Goal: Task Accomplishment & Management: Use online tool/utility

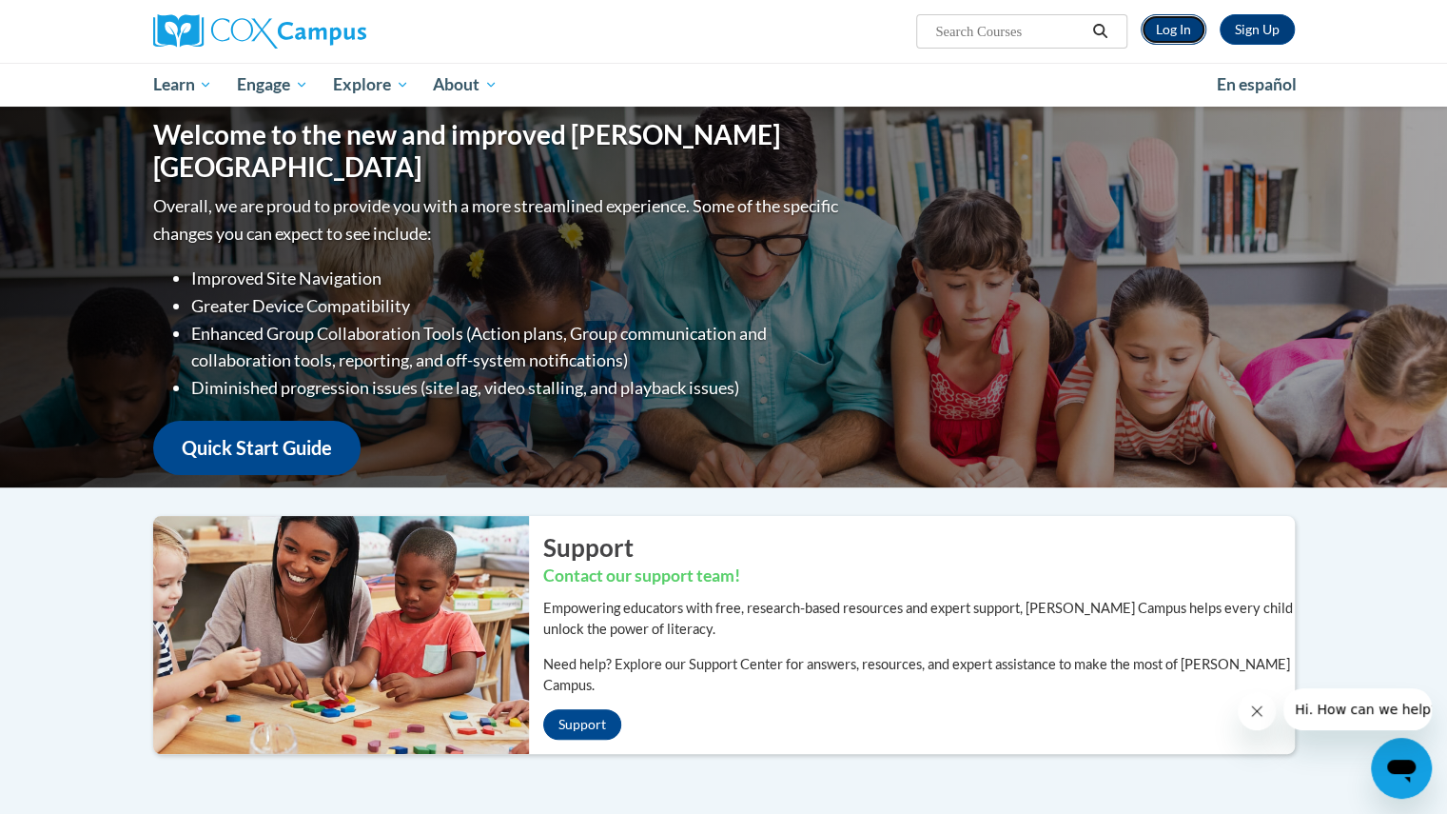
click at [1175, 33] on link "Log In" at bounding box center [1174, 29] width 66 height 30
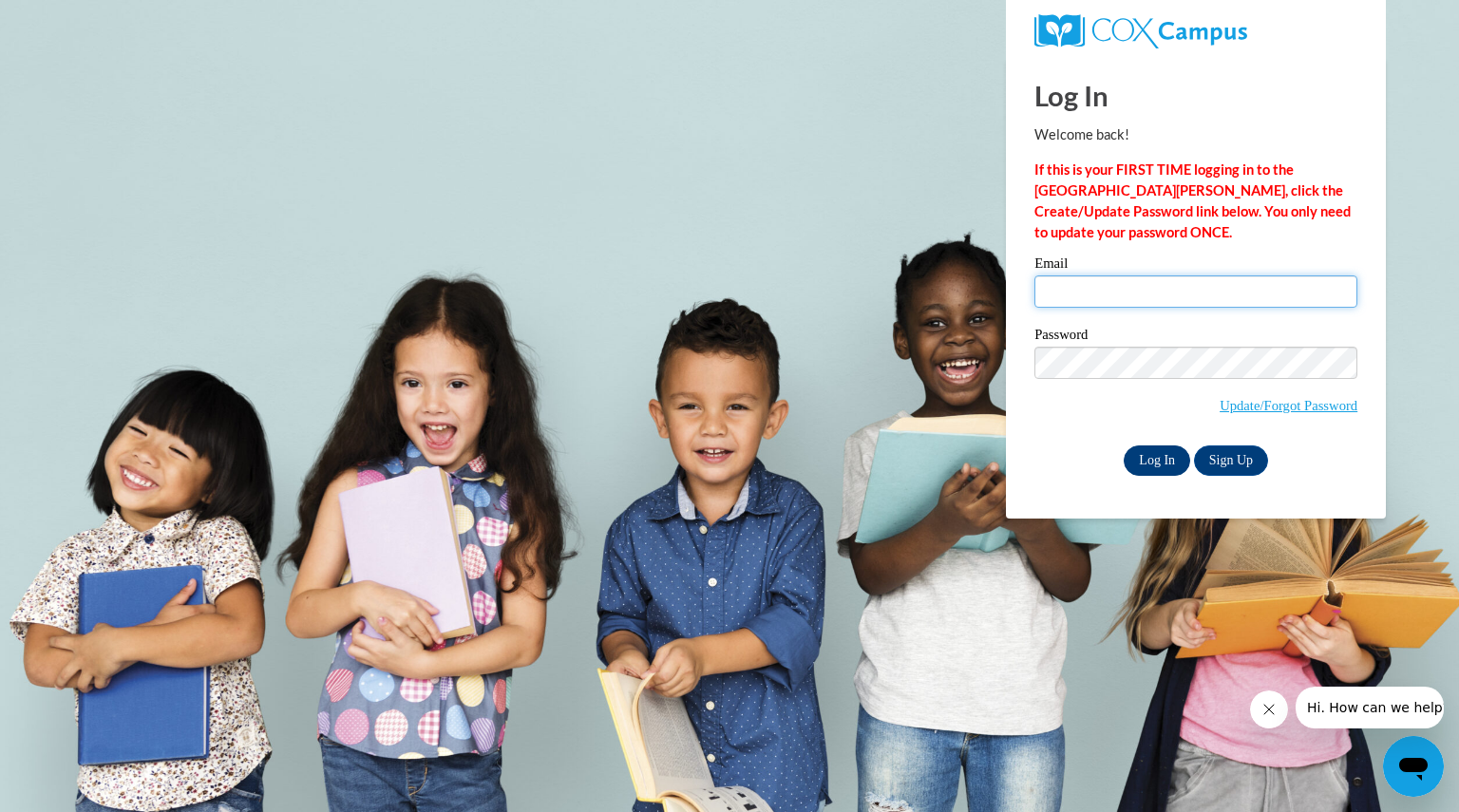
type input "danforthabby@aasd.k12.wi.us"
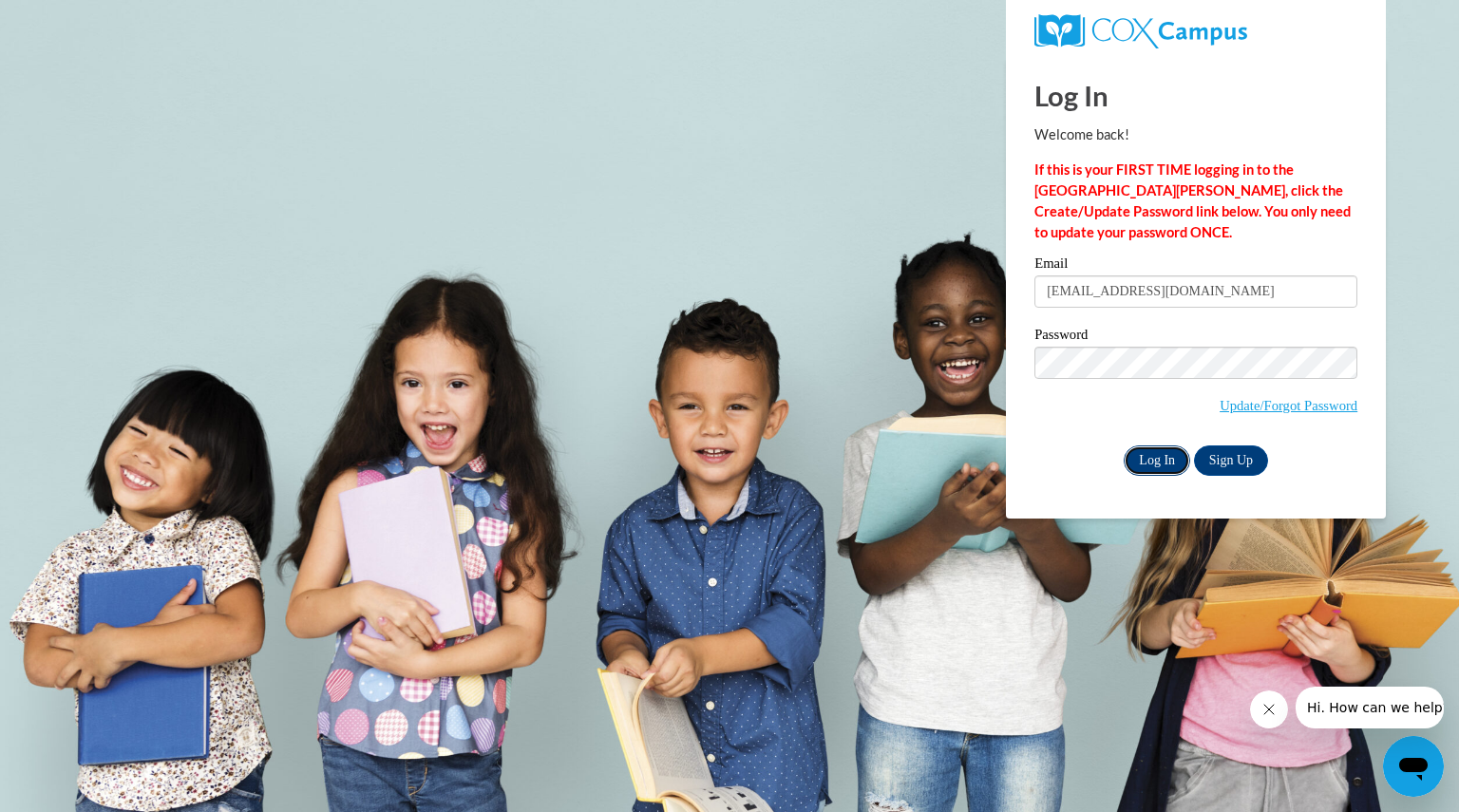
click at [1161, 455] on input "Log In" at bounding box center [1157, 460] width 67 height 30
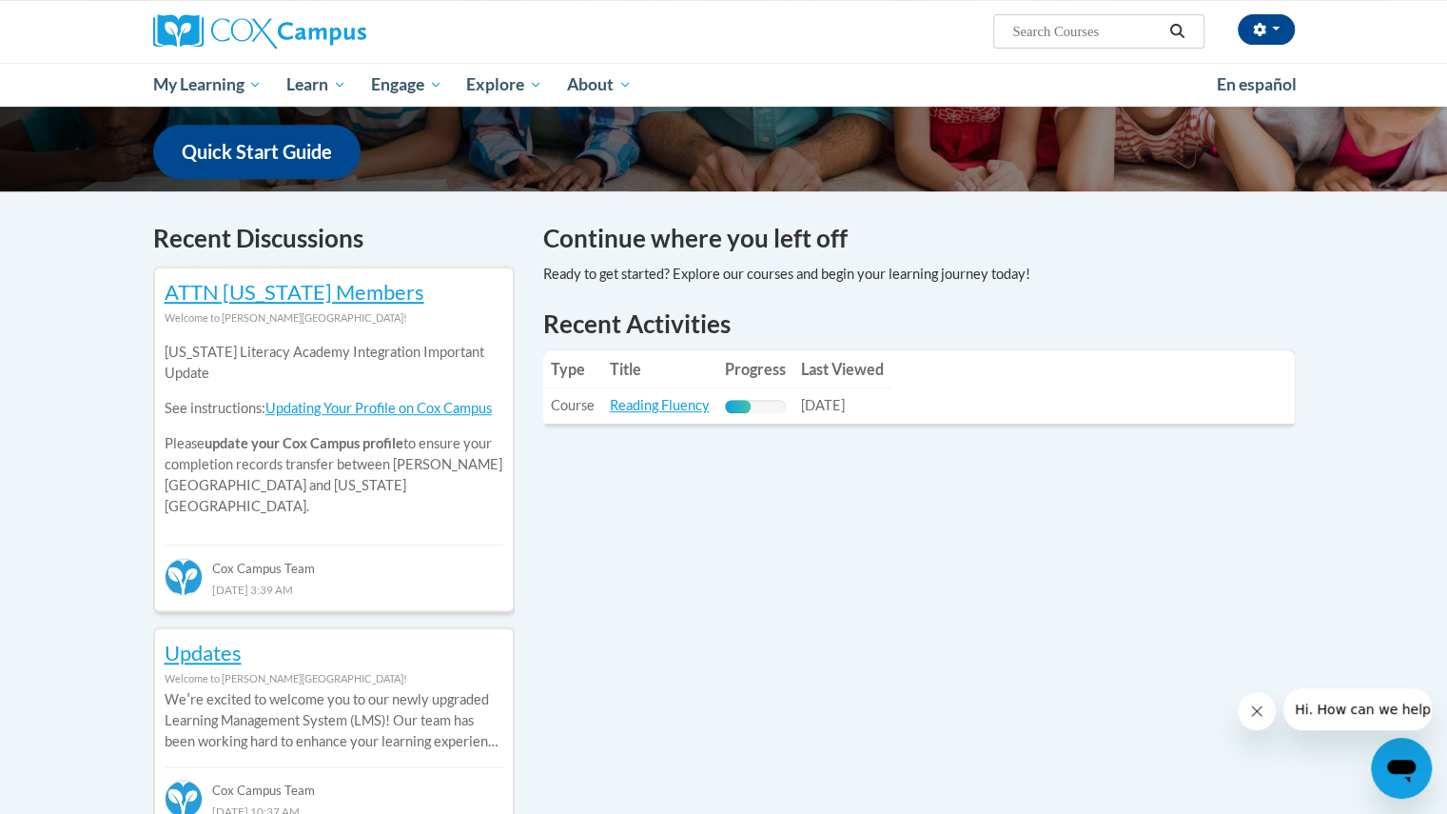
scroll to position [473, 0]
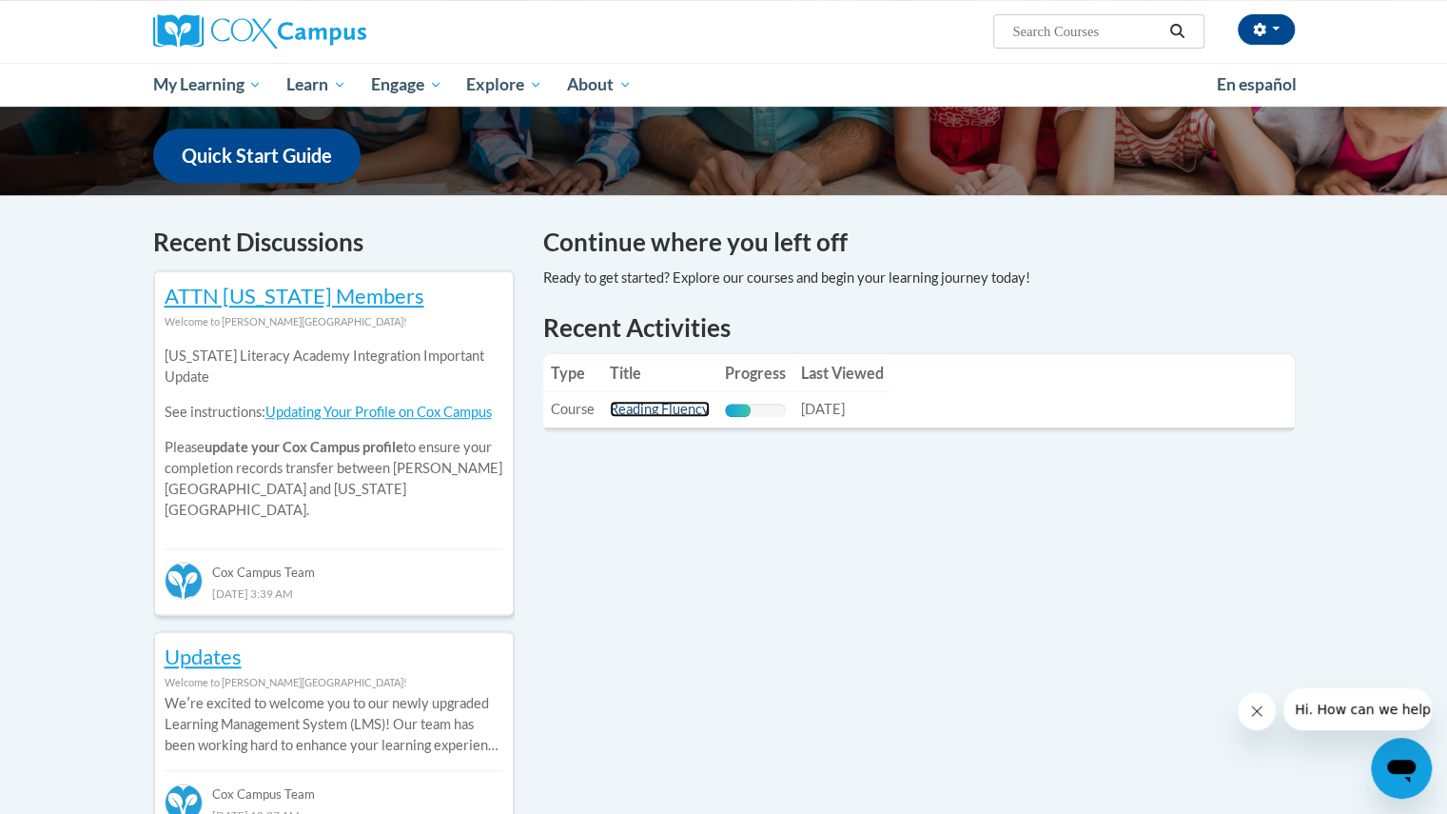
click at [674, 410] on link "Reading Fluency" at bounding box center [660, 409] width 100 height 16
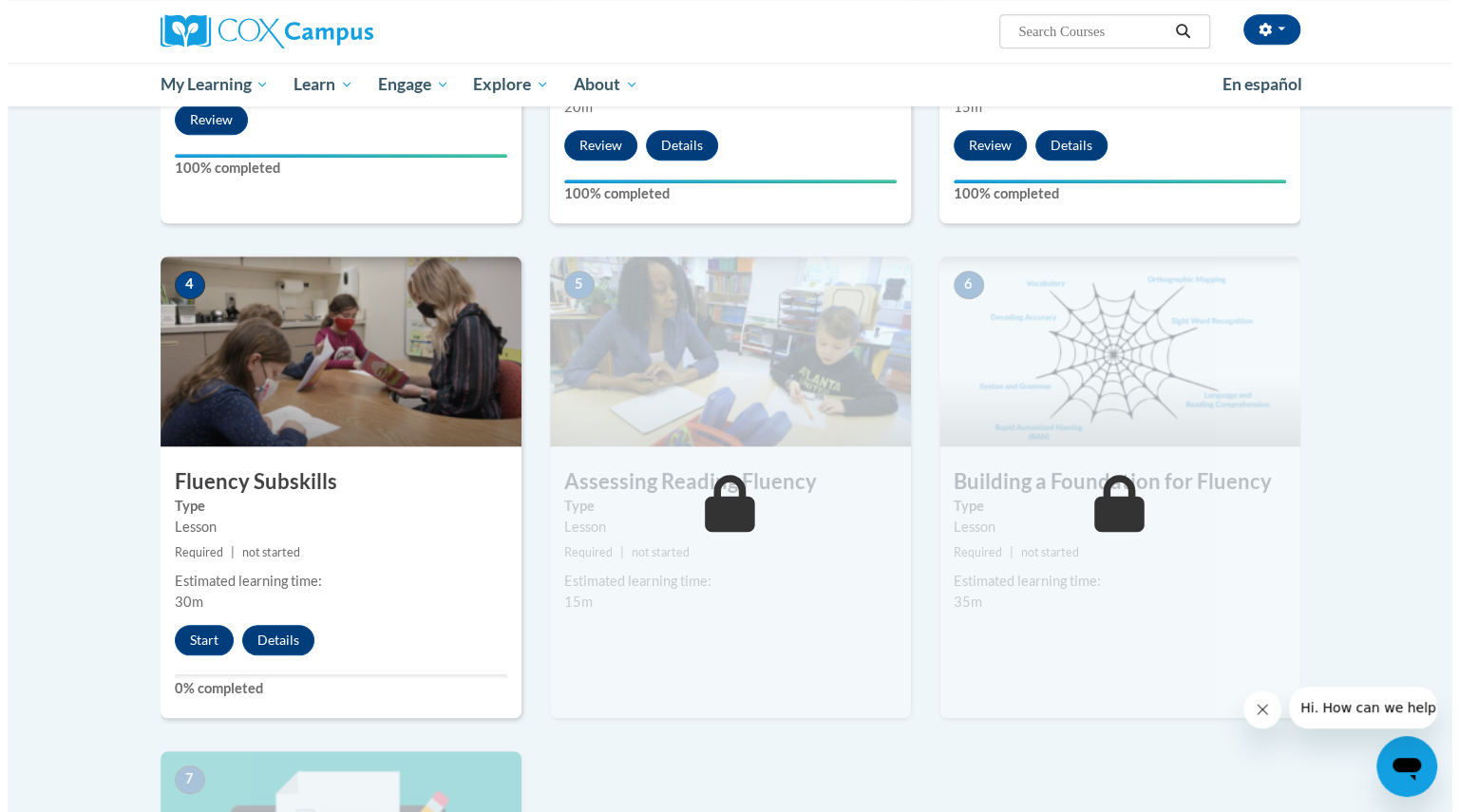
scroll to position [764, 0]
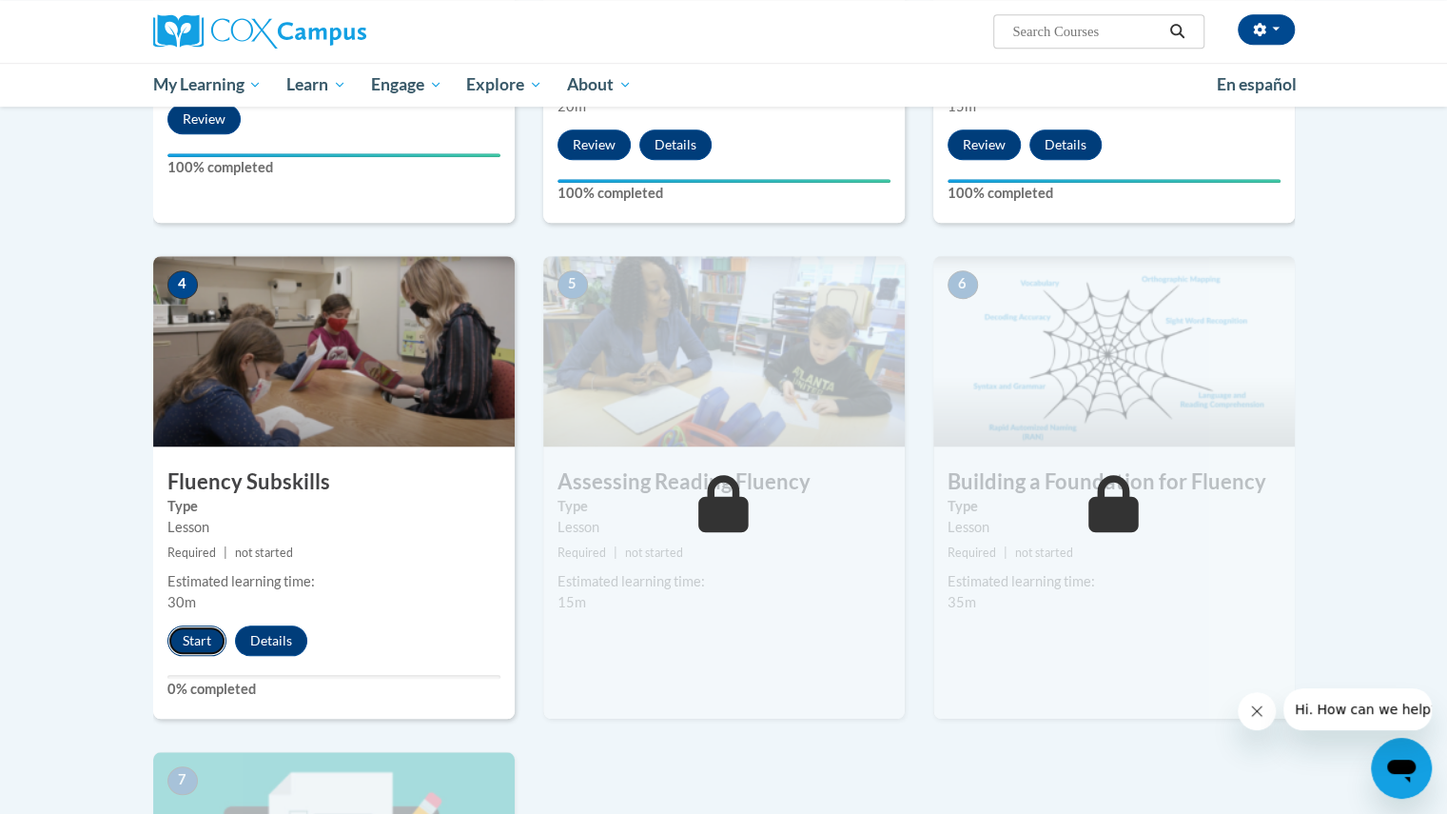
click at [196, 640] on button "Start" at bounding box center [196, 640] width 59 height 30
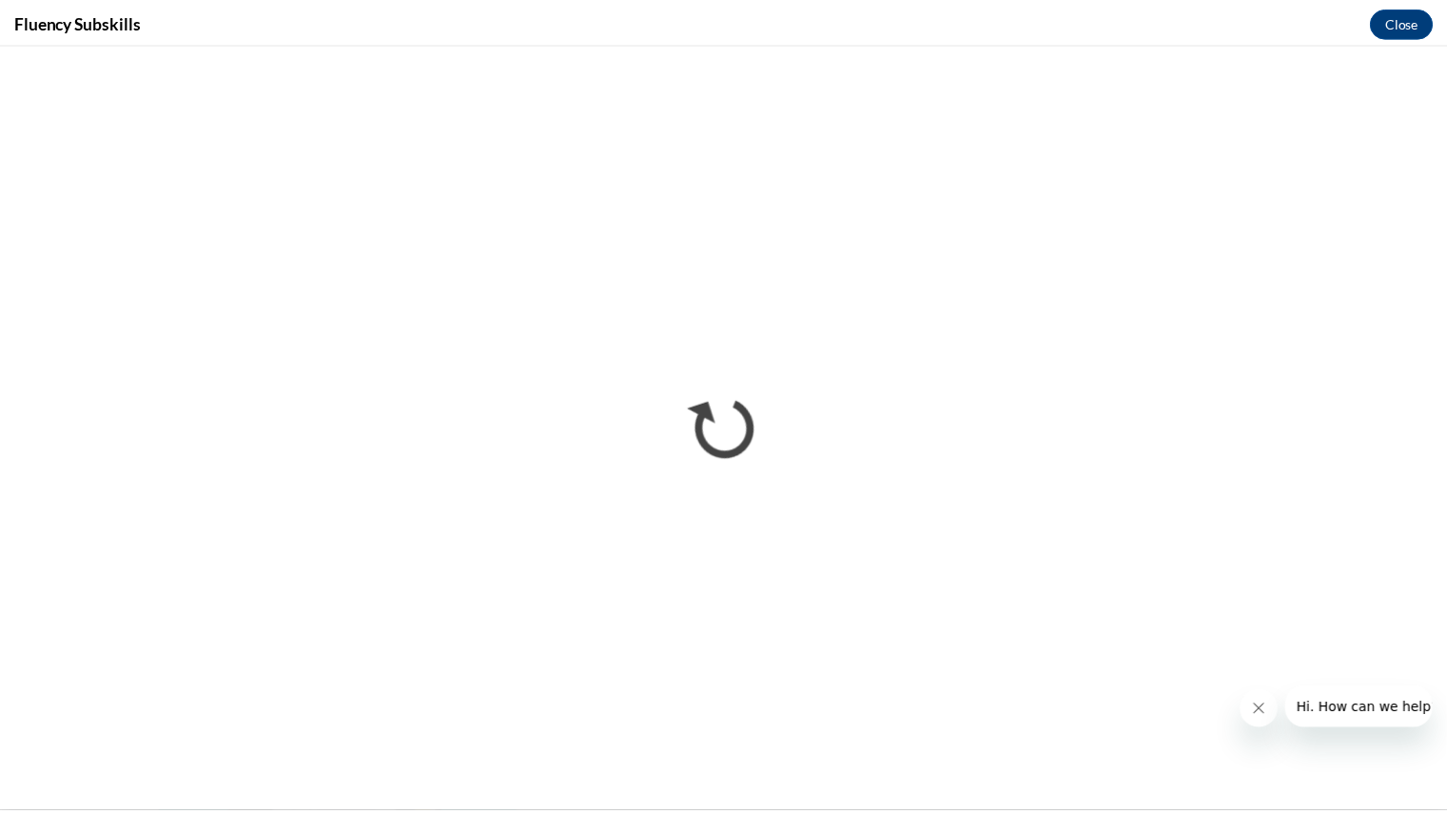
scroll to position [0, 0]
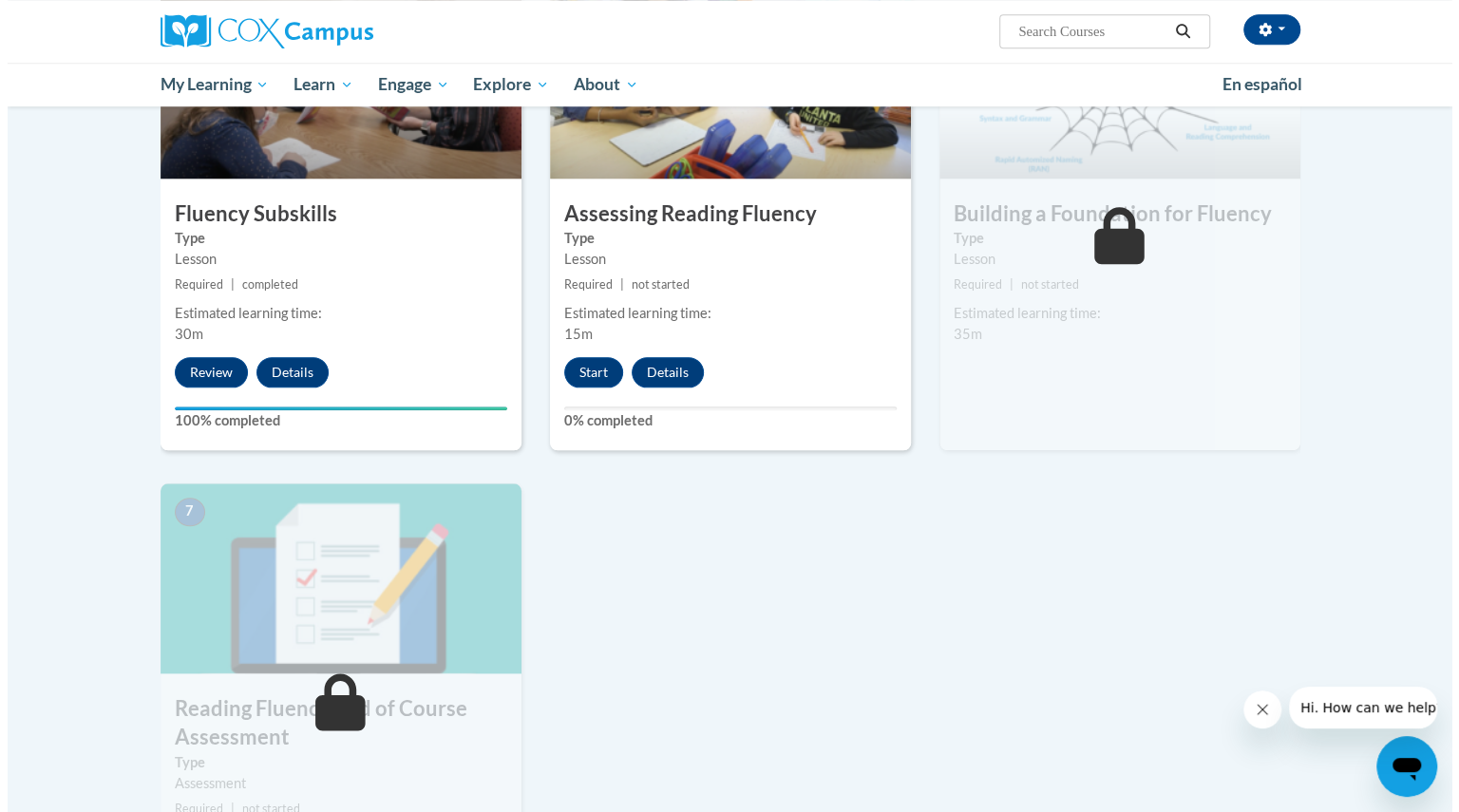
scroll to position [1028, 0]
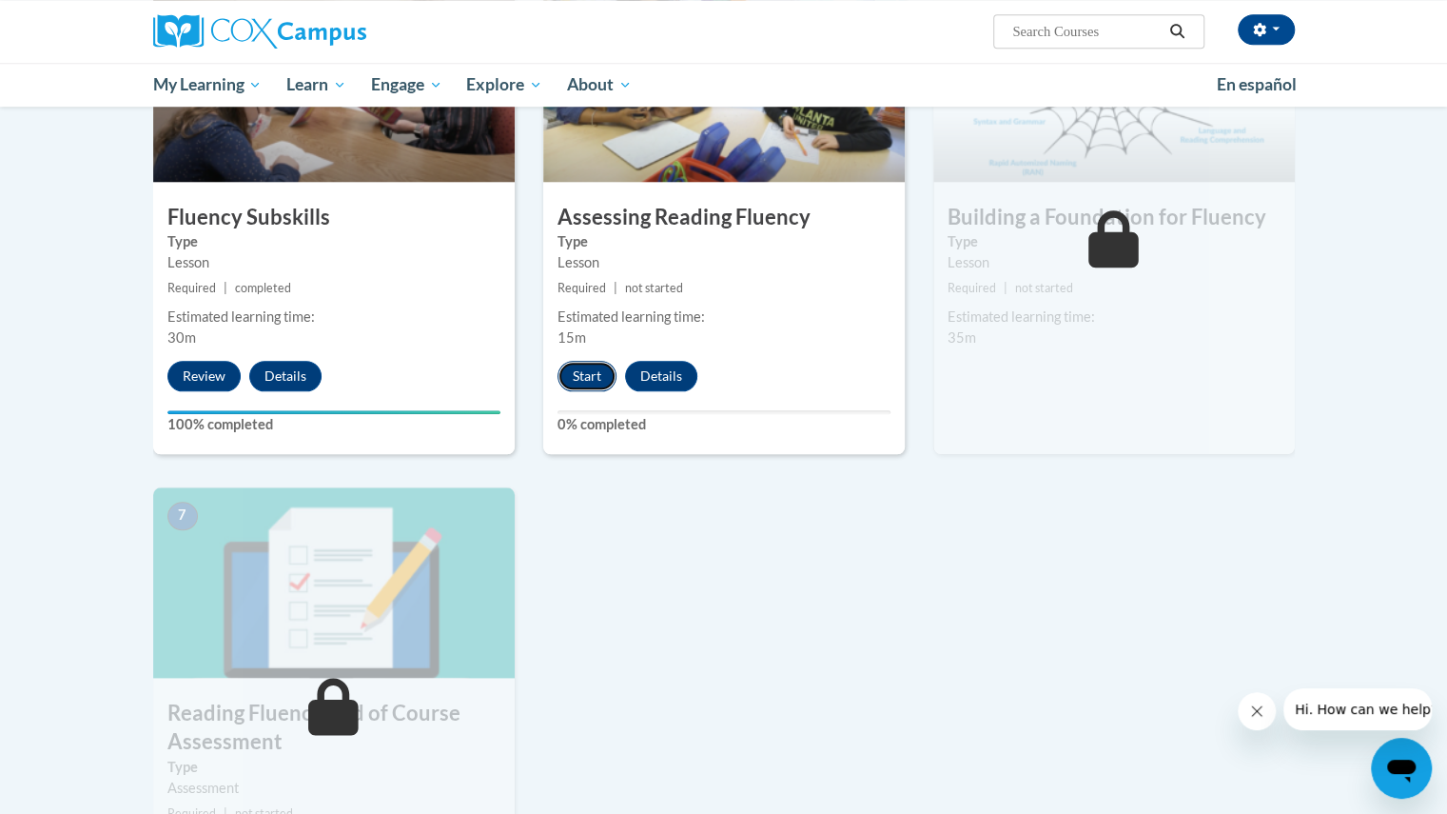
click at [579, 370] on button "Start" at bounding box center [587, 376] width 59 height 30
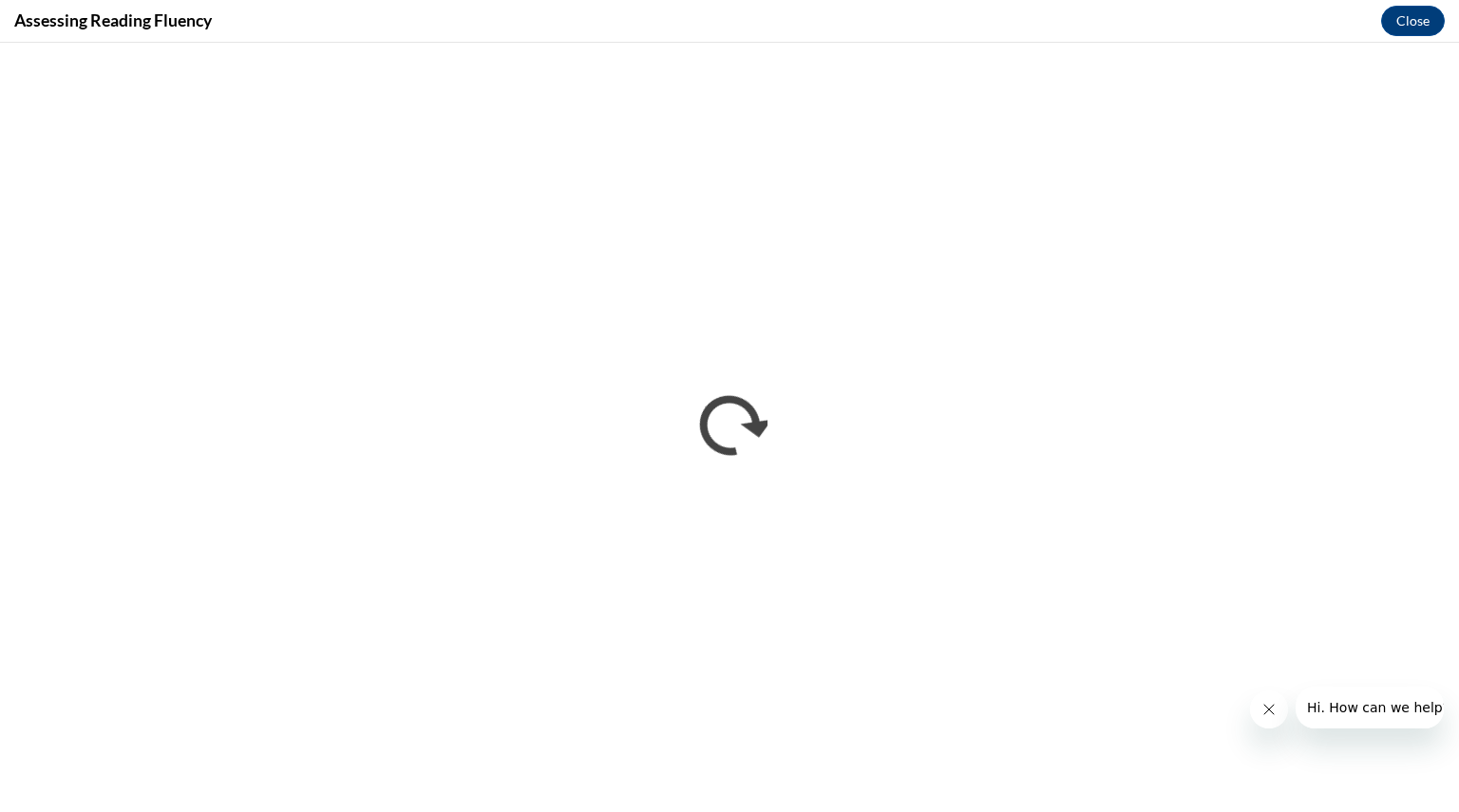
scroll to position [0, 0]
